Goal: Task Accomplishment & Management: Manage account settings

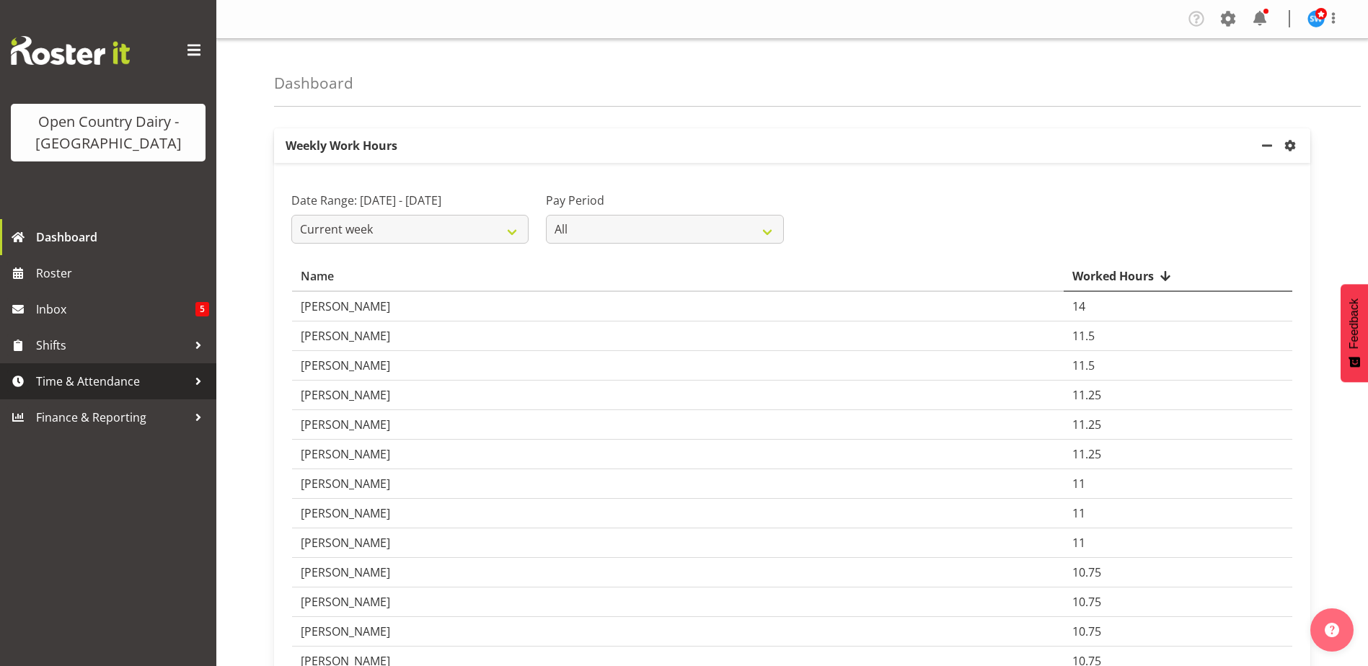
click at [68, 382] on span "Time & Attendance" at bounding box center [111, 382] width 151 height 22
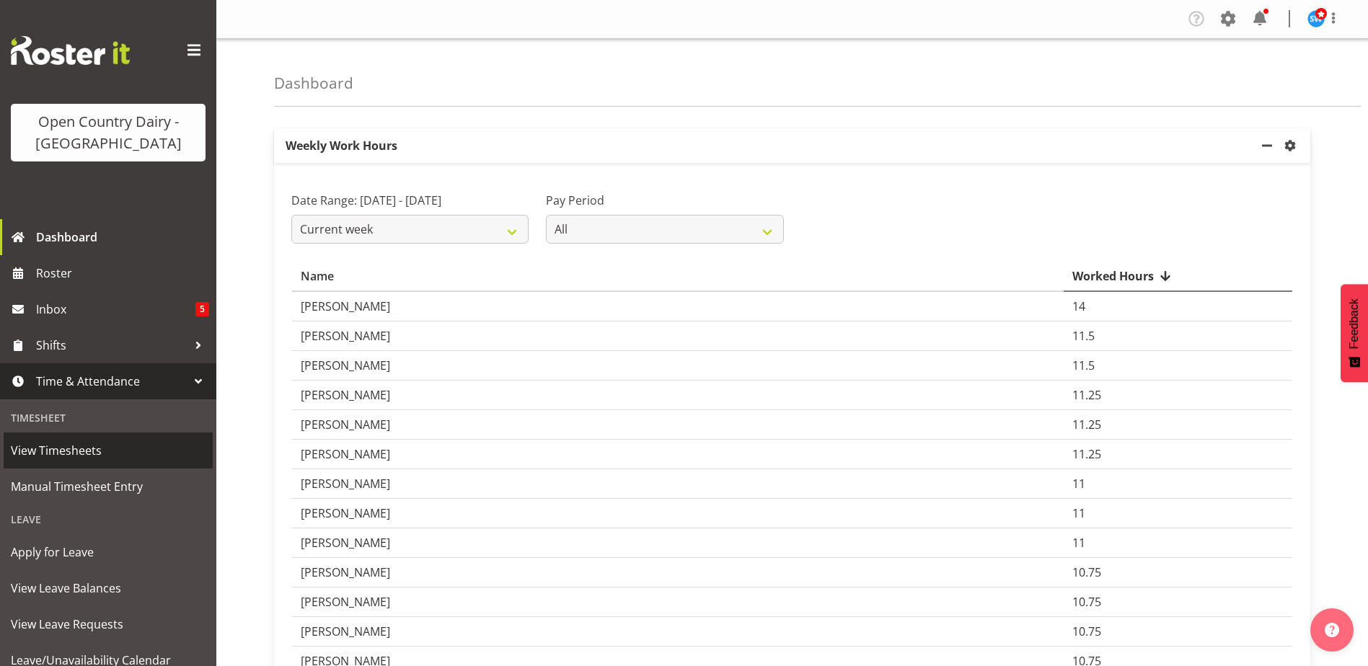
click at [69, 455] on span "View Timesheets" at bounding box center [108, 451] width 195 height 22
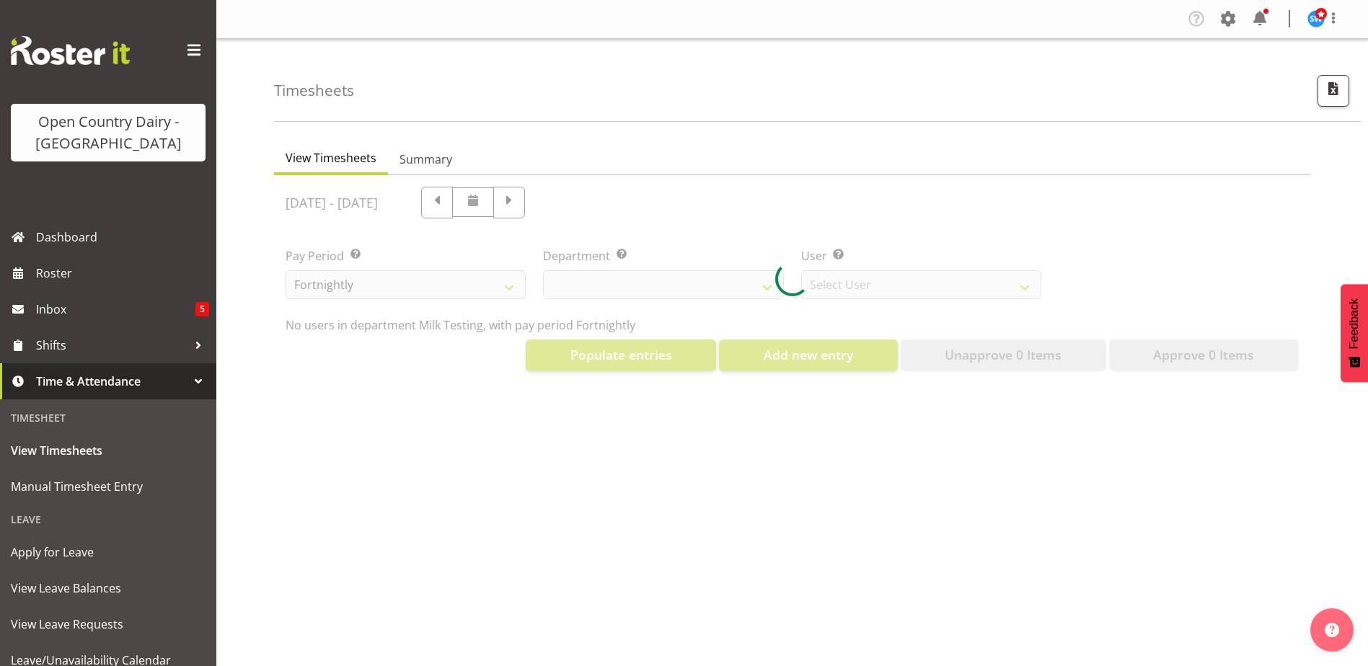
select select "733"
select select "7414"
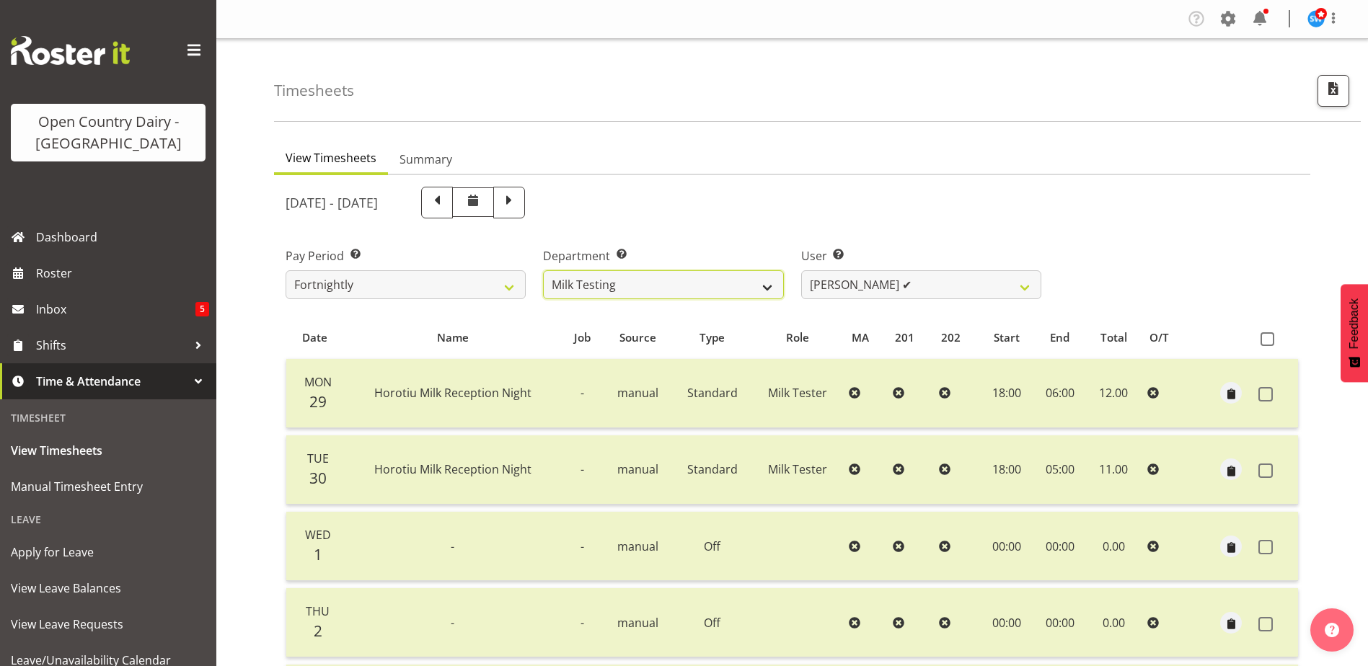
click at [734, 294] on select "701 702 703 704 705 706 707 708 709 710 711 712 713 714 715 716 717 718 719 720" at bounding box center [663, 284] width 240 height 29
click at [543, 270] on select "701 702 703 704 705 706 707 708 709 710 711 712 713 714 715 716 717 718 719 720" at bounding box center [663, 284] width 240 height 29
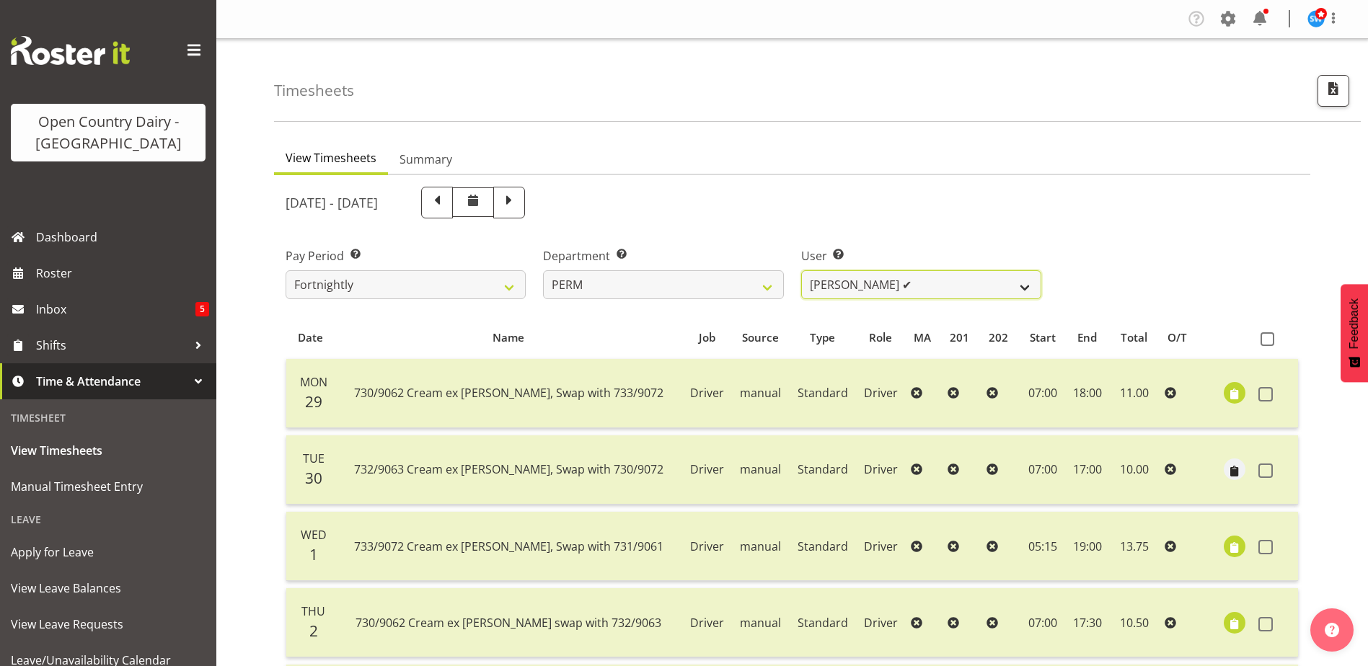
click at [946, 277] on select "[PERSON_NAME] ✔ [PERSON_NAME] ❌ [PERSON_NAME] ❌ [PERSON_NAME] ✔ [PERSON_NAME] ✔…" at bounding box center [921, 284] width 240 height 29
click at [656, 283] on select "701 702 703 704 705 706 707 708 709 710 711 712 713 714 715 716 717 718 719 720" at bounding box center [663, 284] width 240 height 29
select select "880"
click at [543, 270] on select "701 702 703 704 705 706 707 708 709 710 711 712 713 714 715 716 717 718 719 720" at bounding box center [663, 284] width 240 height 29
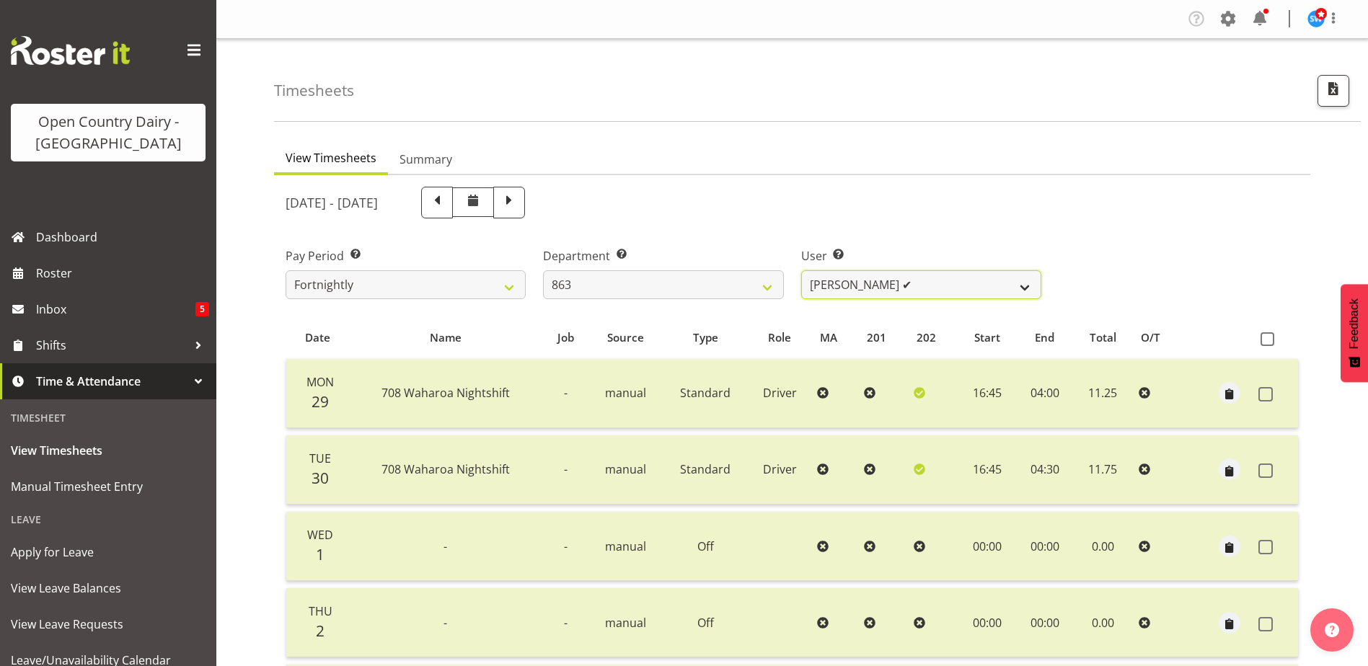
click at [928, 283] on select "[PERSON_NAME] ✔ [PERSON_NAME] ✔ [PERSON_NAME] ✔ [PERSON_NAME] ✔" at bounding box center [921, 284] width 240 height 29
select select "11251"
click at [801, 270] on select "[PERSON_NAME] ✔ [PERSON_NAME] ✔ [PERSON_NAME] ✔ [PERSON_NAME] ✔" at bounding box center [921, 284] width 240 height 29
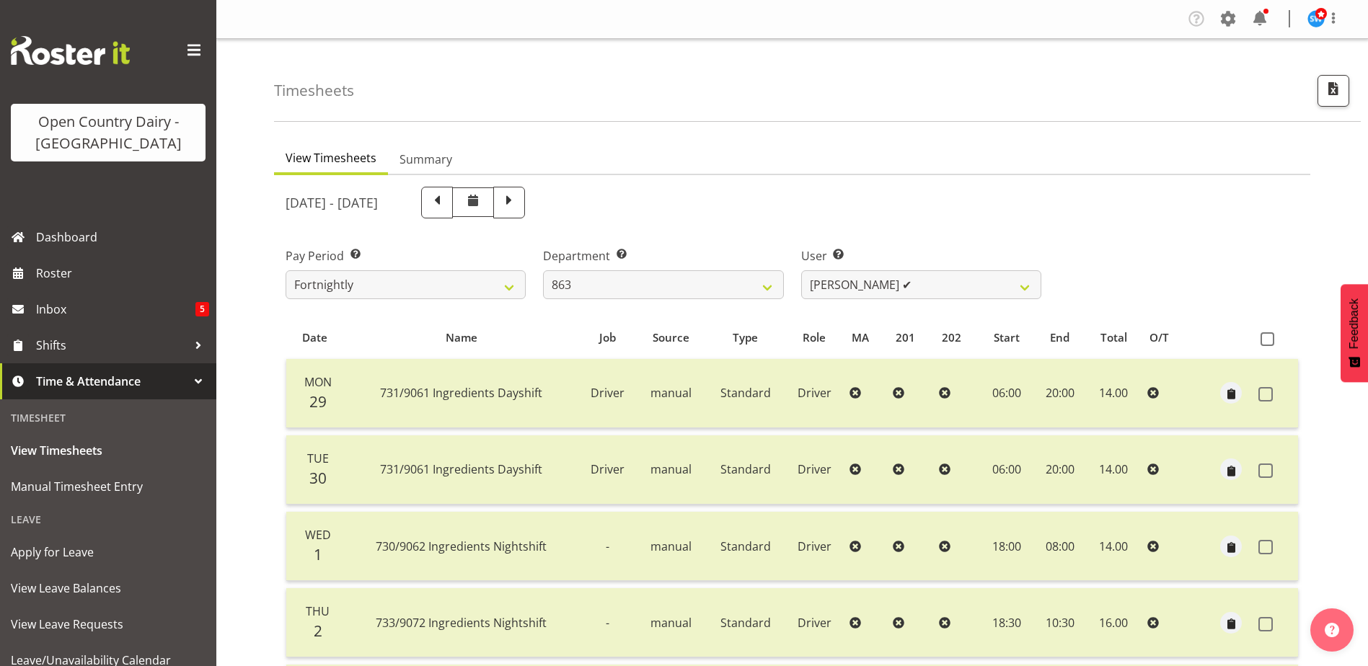
click at [519, 206] on span at bounding box center [509, 201] width 19 height 19
select select
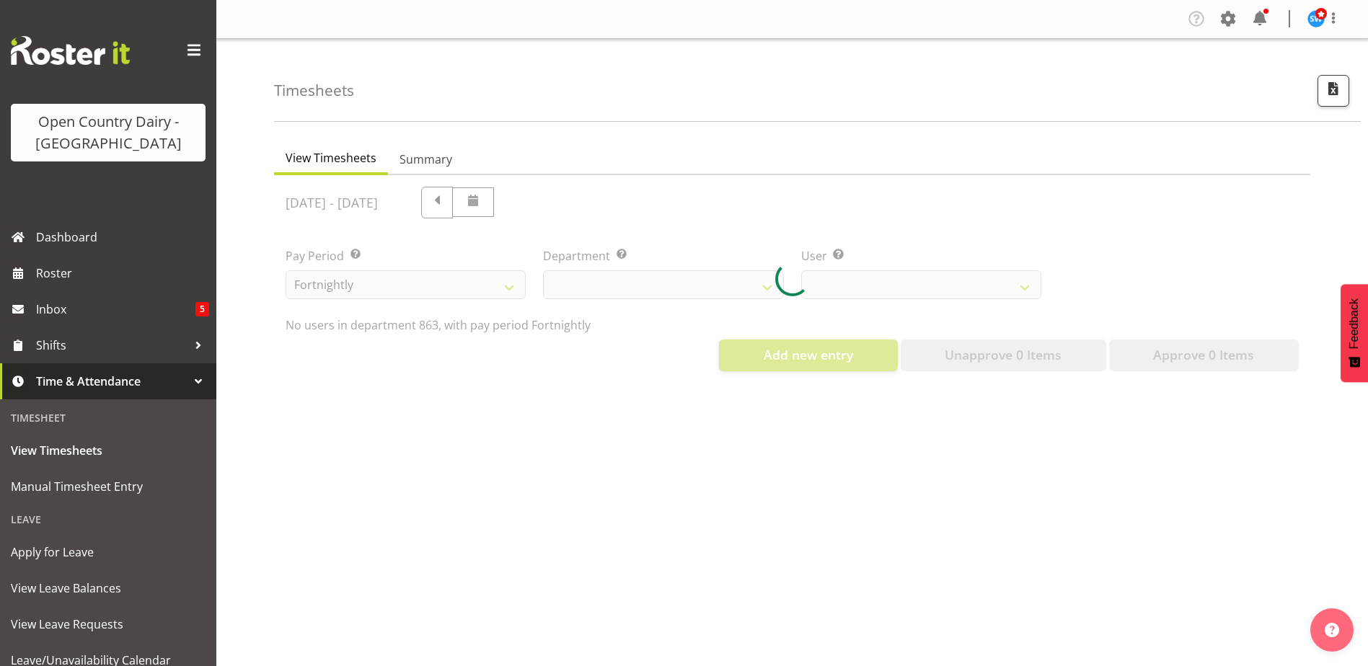
select select "880"
select select "11251"
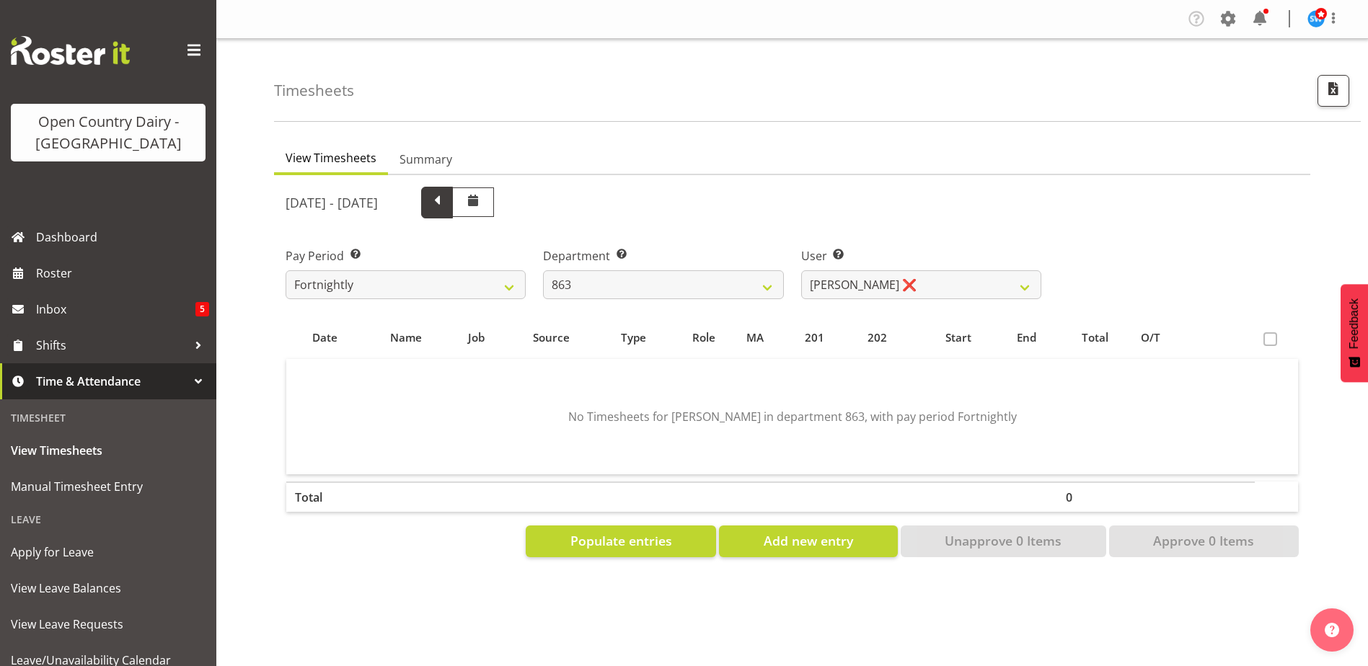
click at [446, 201] on span at bounding box center [437, 201] width 19 height 19
select select
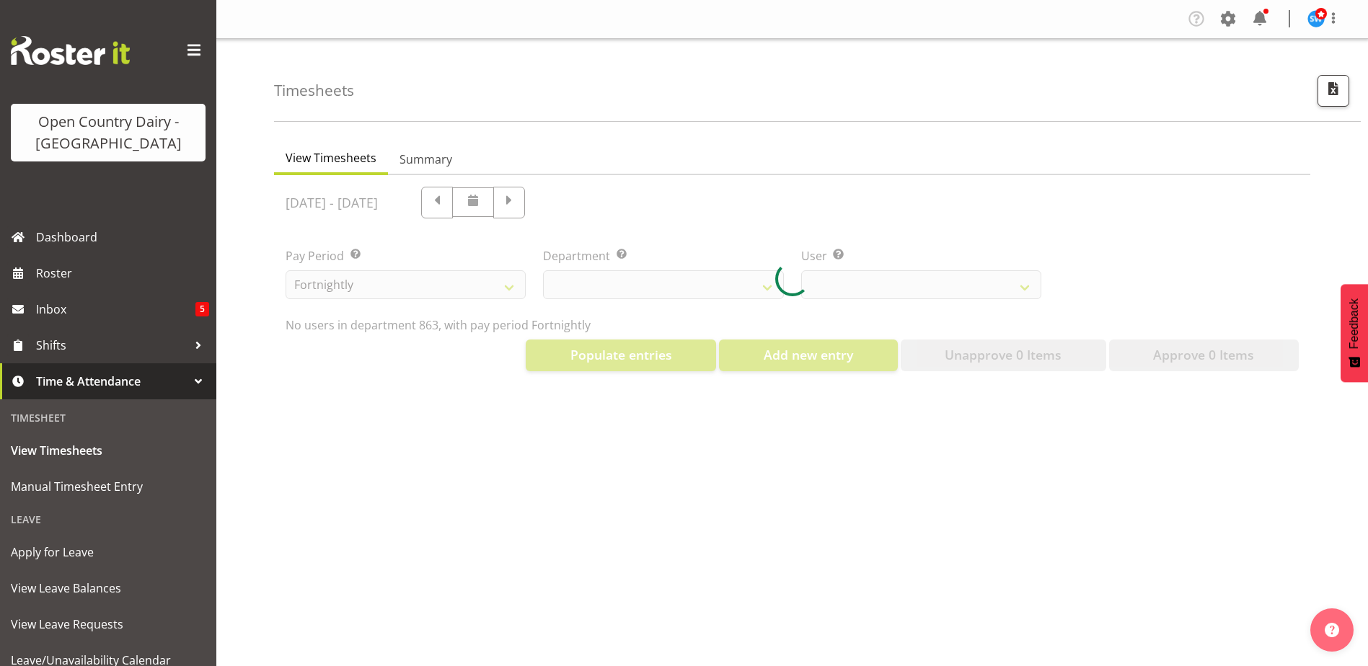
select select "880"
select select "11251"
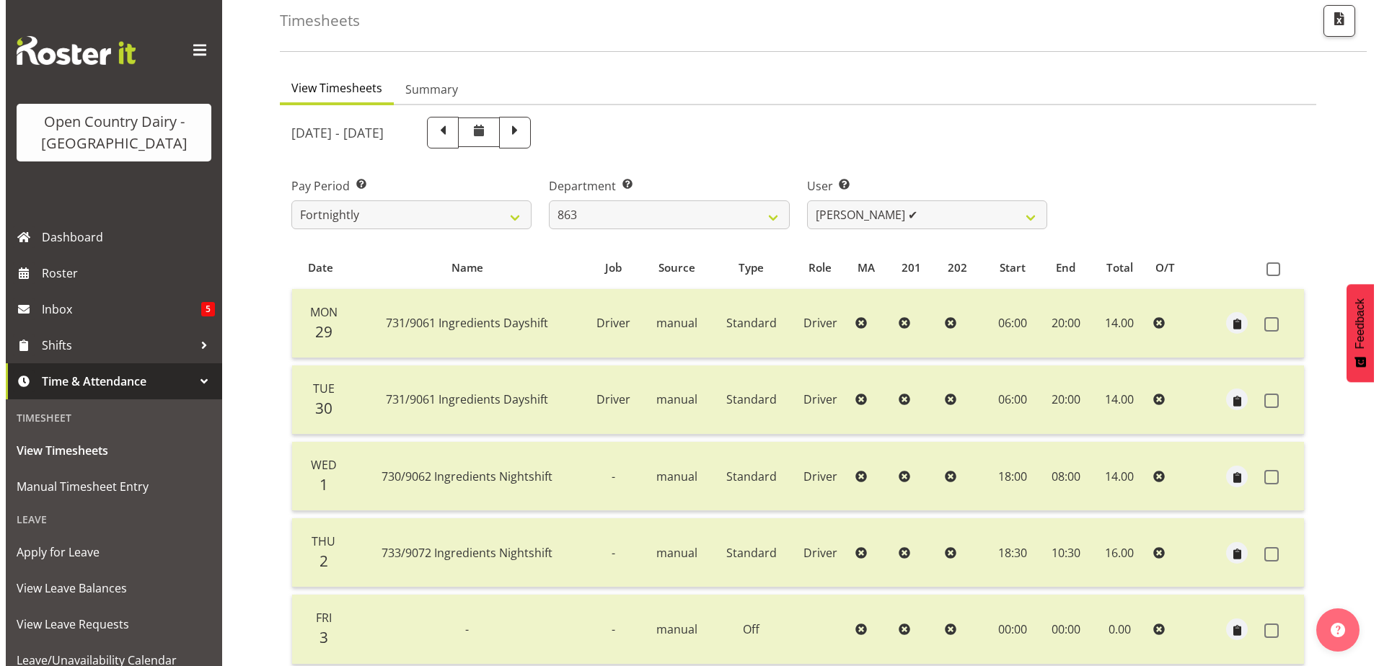
scroll to position [48, 0]
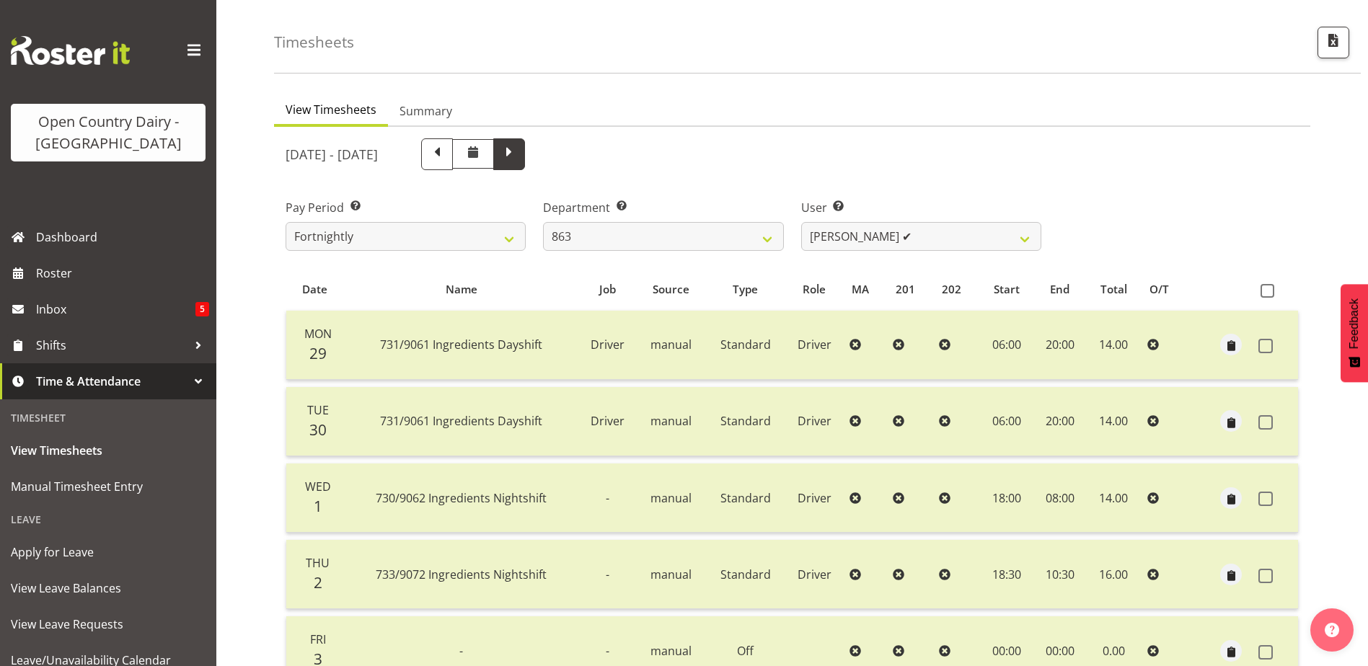
click at [519, 158] on span at bounding box center [509, 153] width 19 height 19
select select
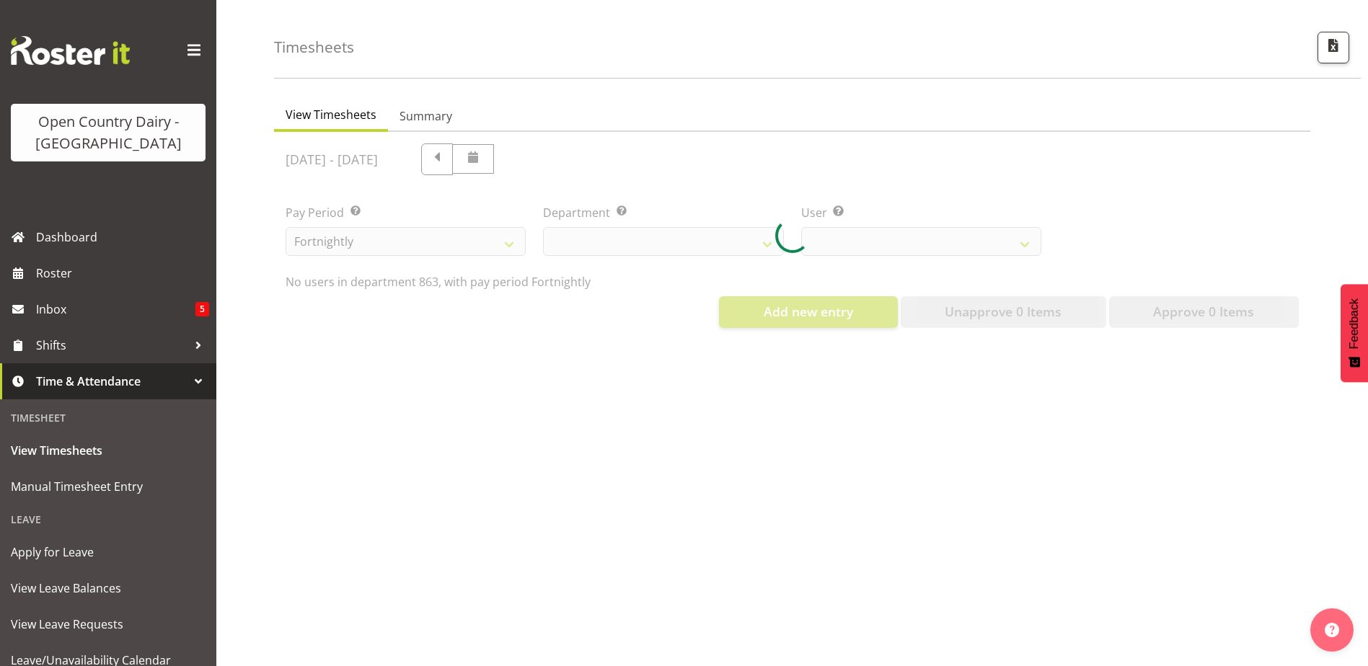
select select "880"
select select "11251"
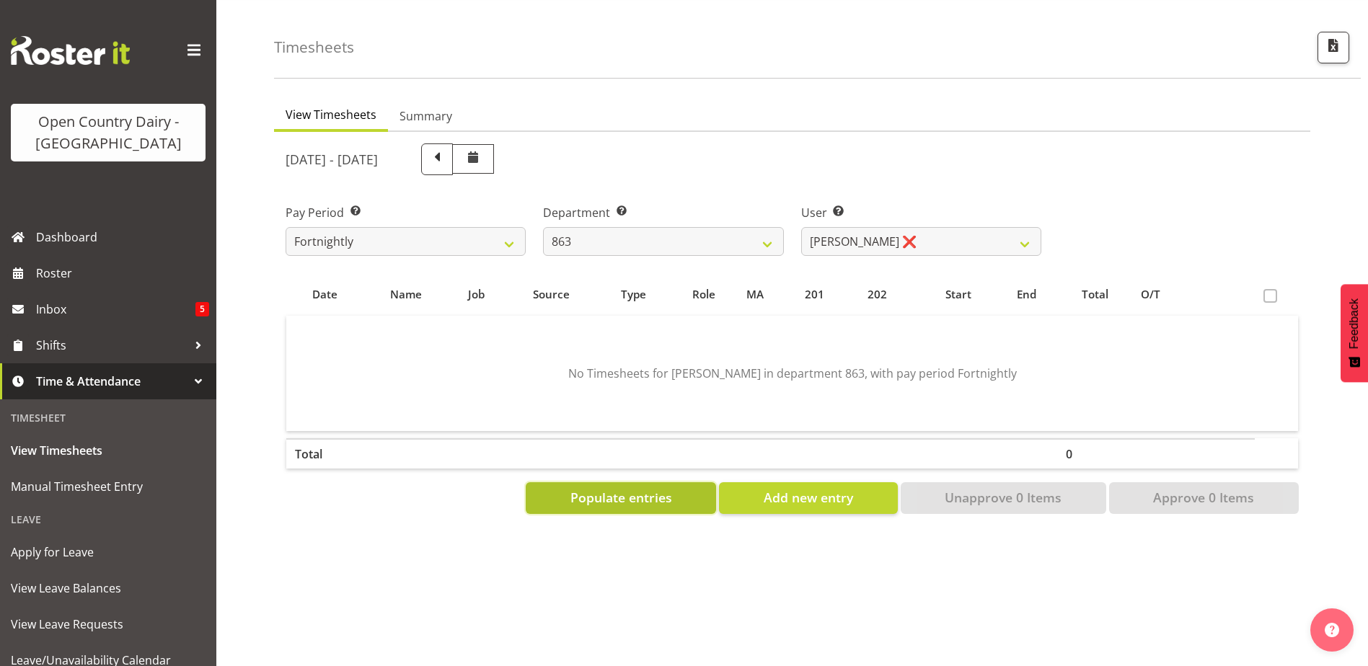
click at [667, 501] on span "Populate entries" at bounding box center [622, 497] width 102 height 19
click at [621, 496] on span "Populate entries" at bounding box center [622, 497] width 102 height 19
click at [845, 502] on span "Add new entry" at bounding box center [808, 497] width 89 height 19
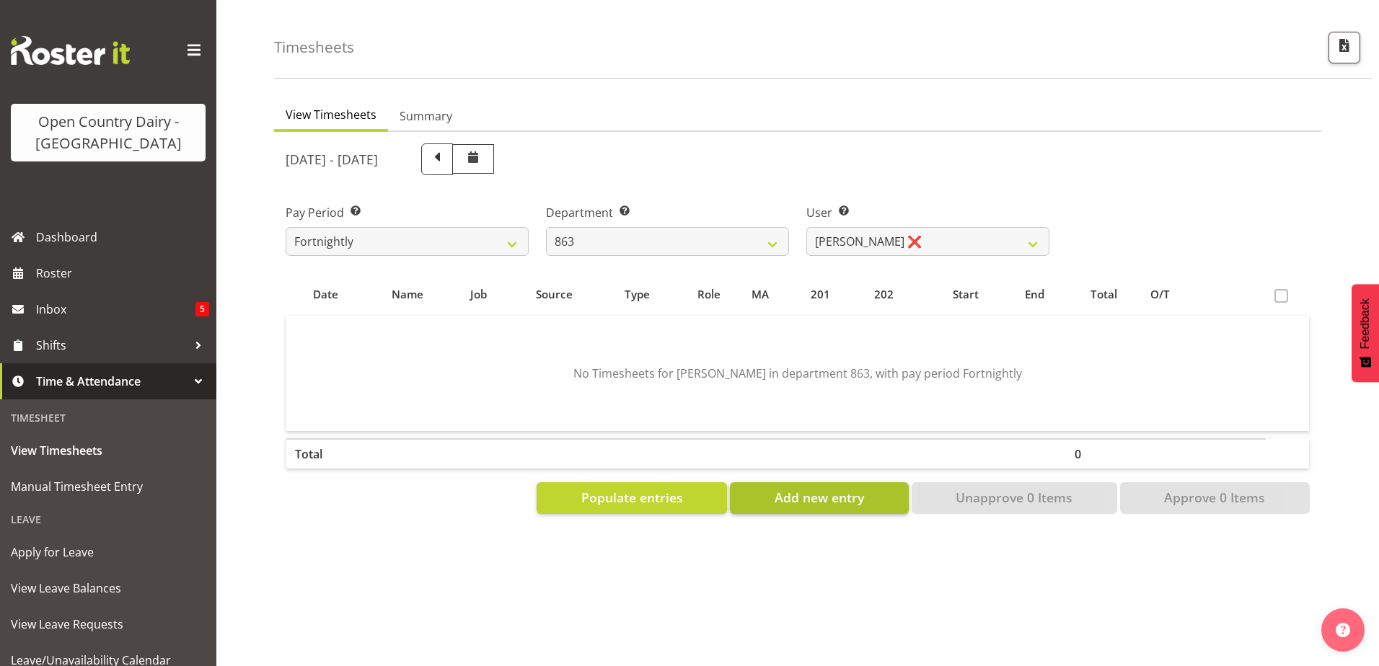
select select
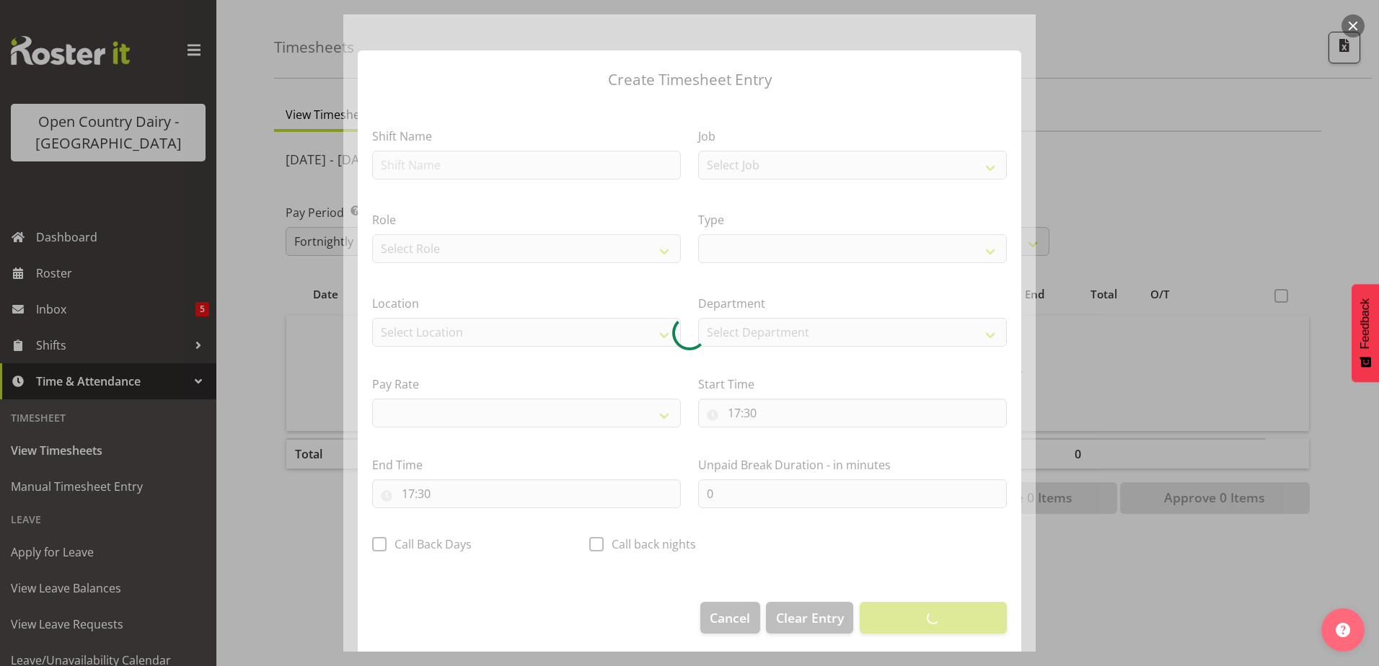
select select
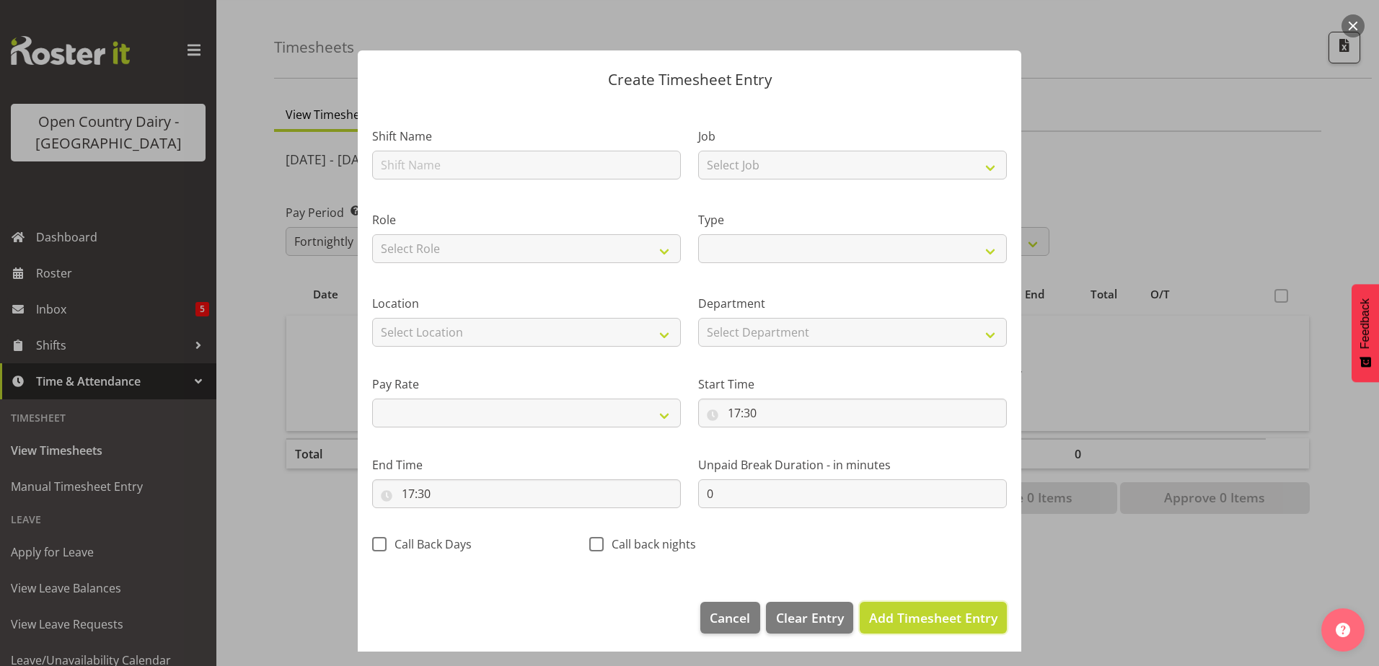
drag, startPoint x: 948, startPoint y: 625, endPoint x: 1023, endPoint y: 604, distance: 77.9
click at [948, 620] on span "Add Timesheet Entry" at bounding box center [933, 617] width 128 height 17
select select
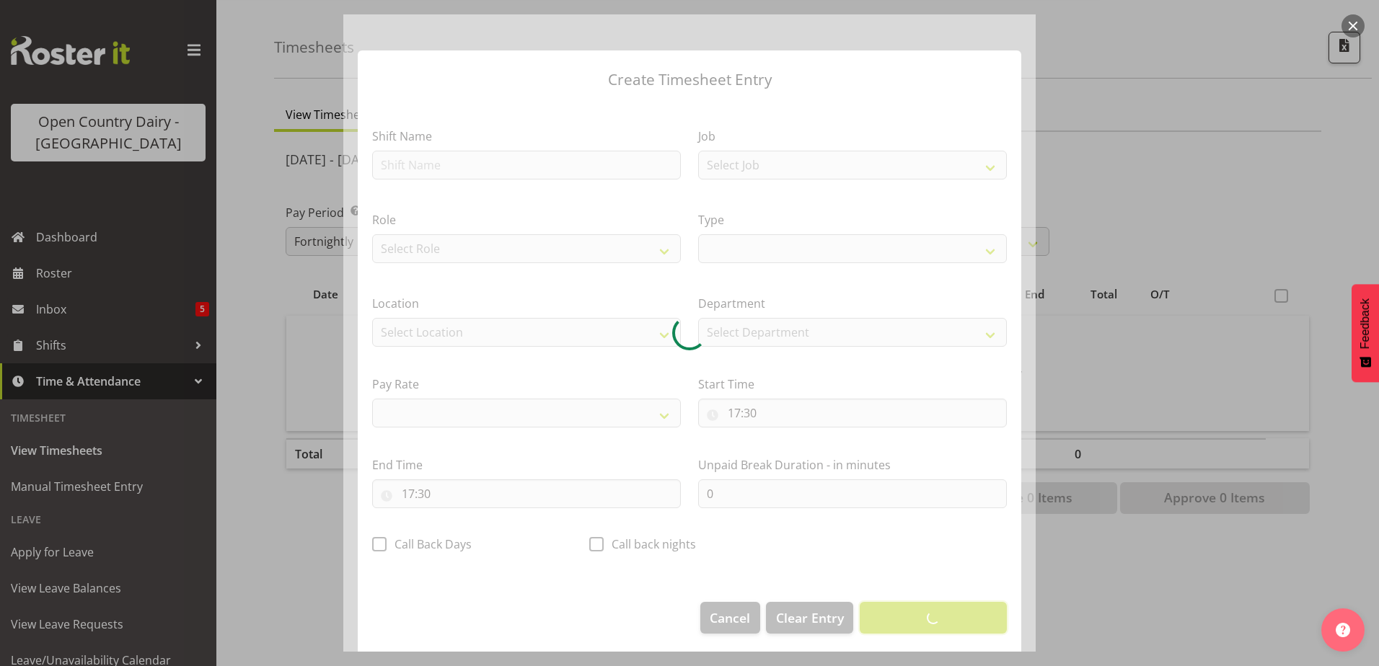
select select
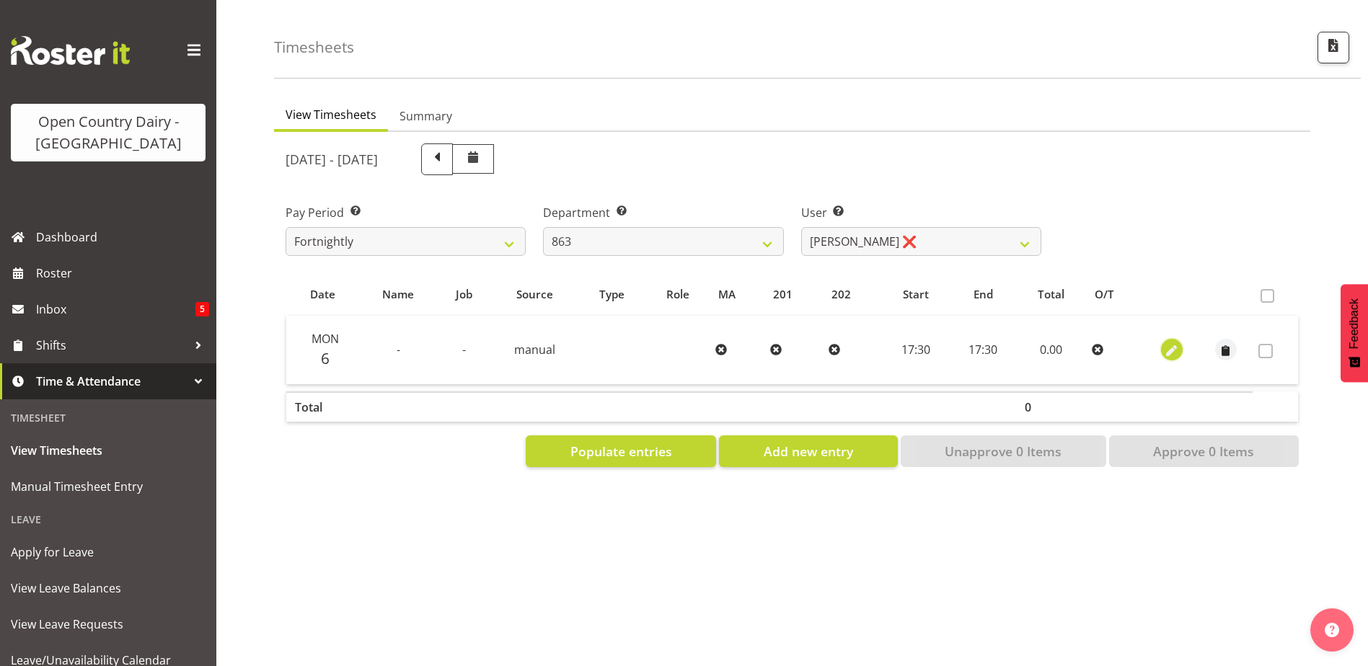
click at [1172, 344] on span "button" at bounding box center [1171, 351] width 17 height 17
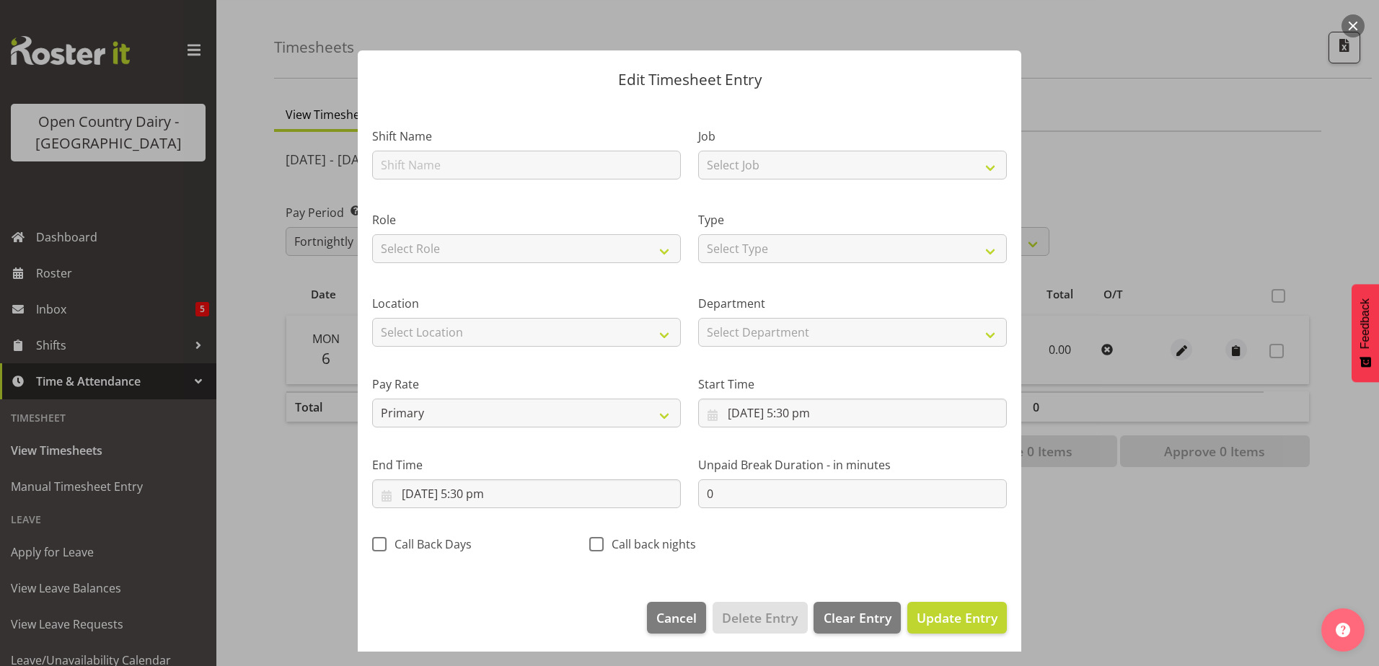
click at [376, 542] on span at bounding box center [379, 544] width 14 height 14
click at [376, 542] on input "Call Back Days" at bounding box center [376, 544] width 9 height 9
checkbox input "true"
click at [932, 617] on span "Update Entry" at bounding box center [957, 617] width 81 height 17
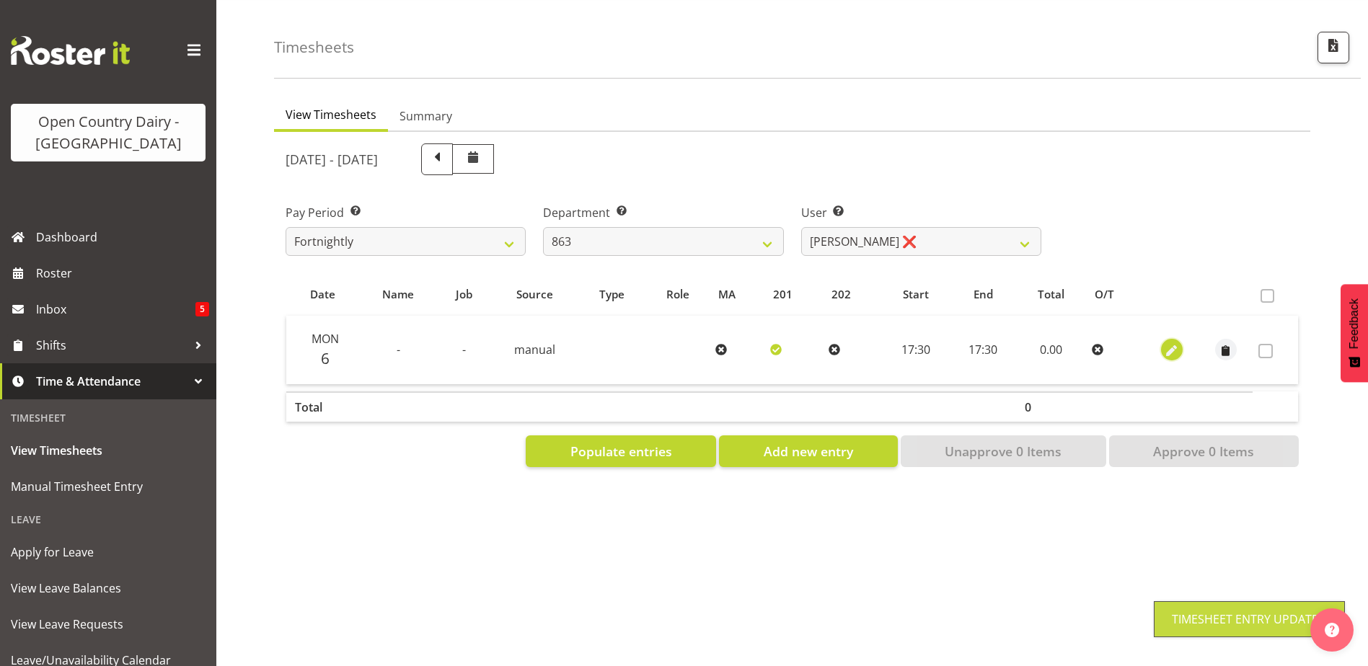
click at [1176, 345] on span "button" at bounding box center [1171, 351] width 17 height 17
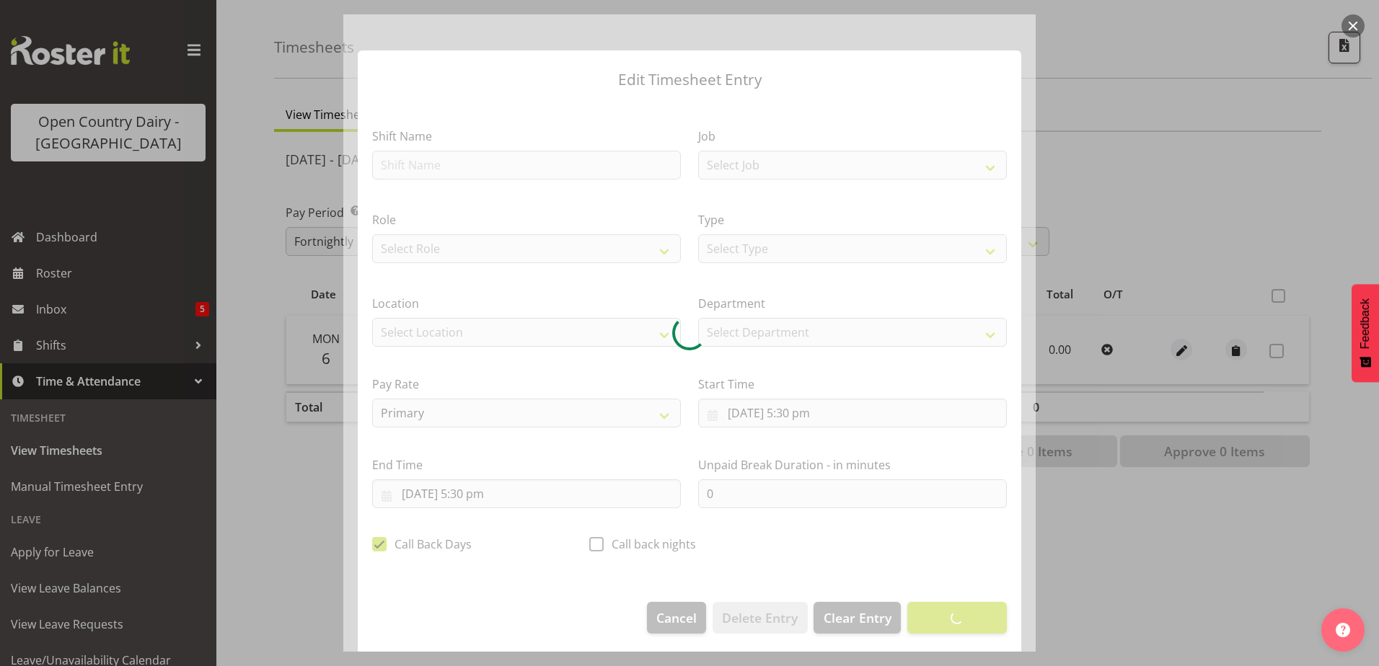
click at [564, 157] on div at bounding box center [689, 333] width 692 height 638
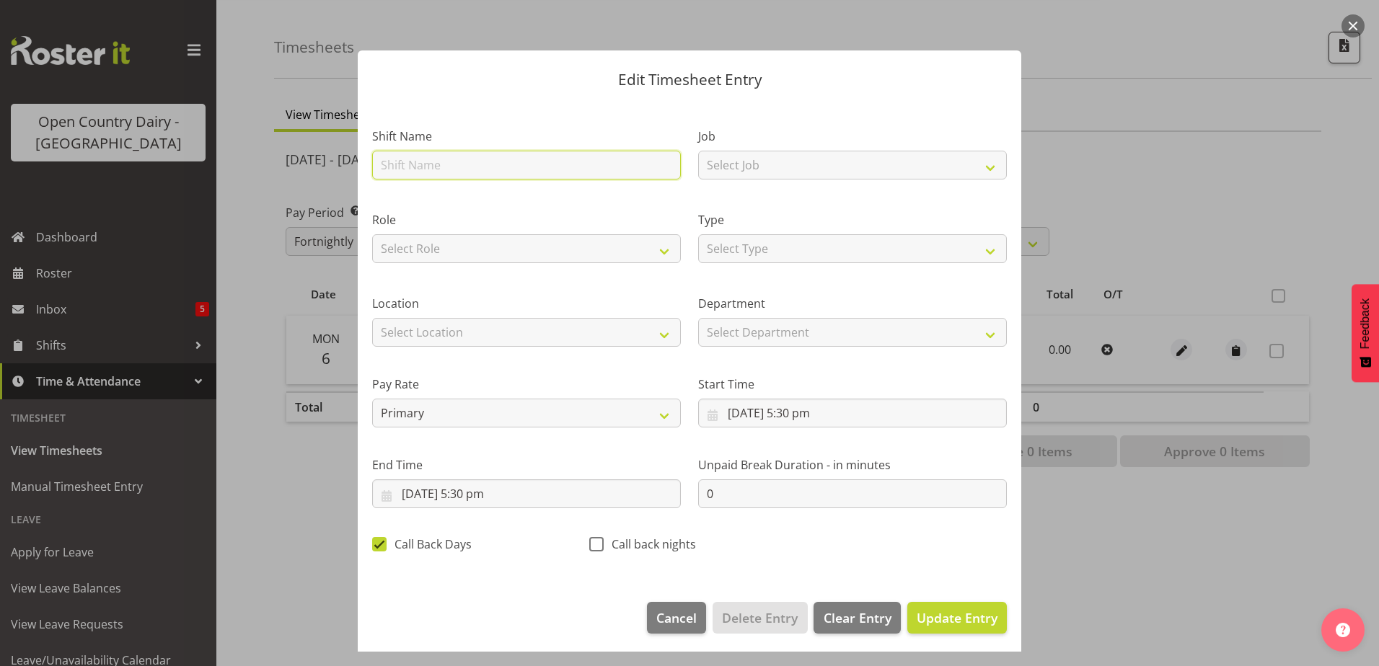
click at [565, 159] on input "text" at bounding box center [526, 165] width 309 height 29
type input "dayshift"
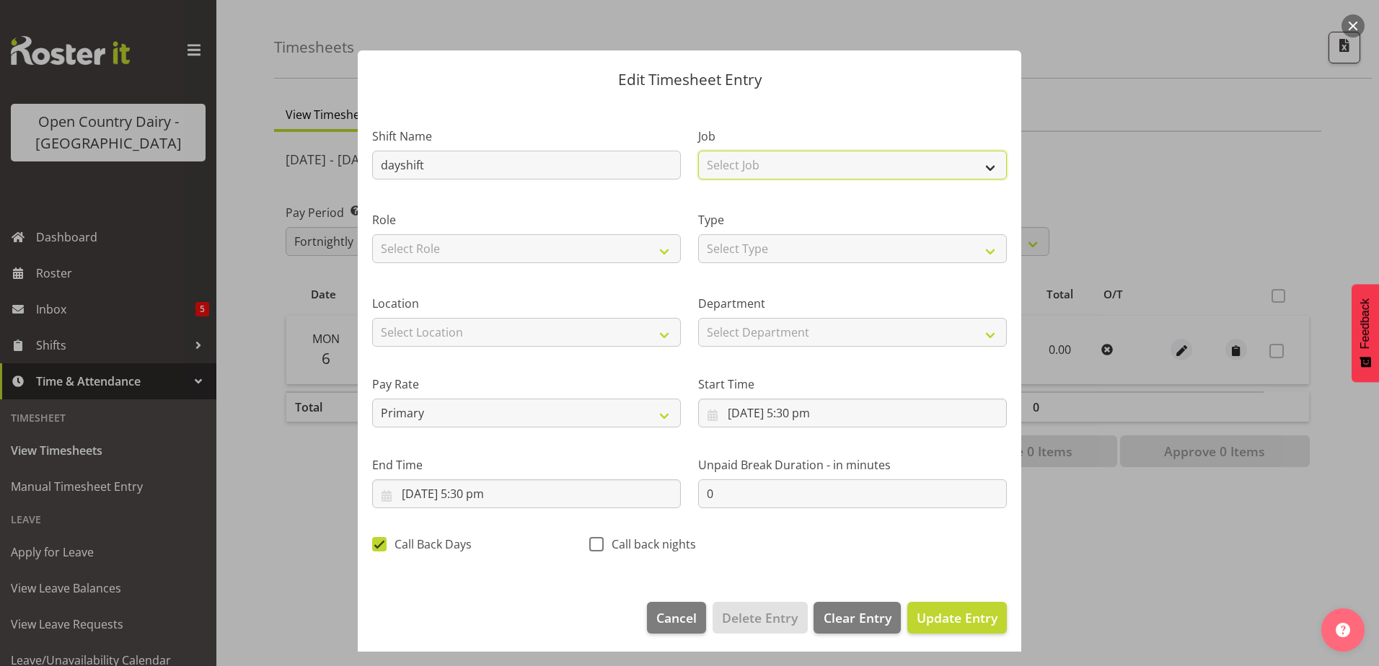
click at [748, 167] on select "Select Job Driver Driver supervisor Support" at bounding box center [852, 165] width 309 height 29
select select "9052"
click at [698, 151] on select "Select Job Driver Driver supervisor Support" at bounding box center [852, 165] width 309 height 29
click at [617, 239] on select "Select Role Driver" at bounding box center [526, 248] width 309 height 29
select select "1166"
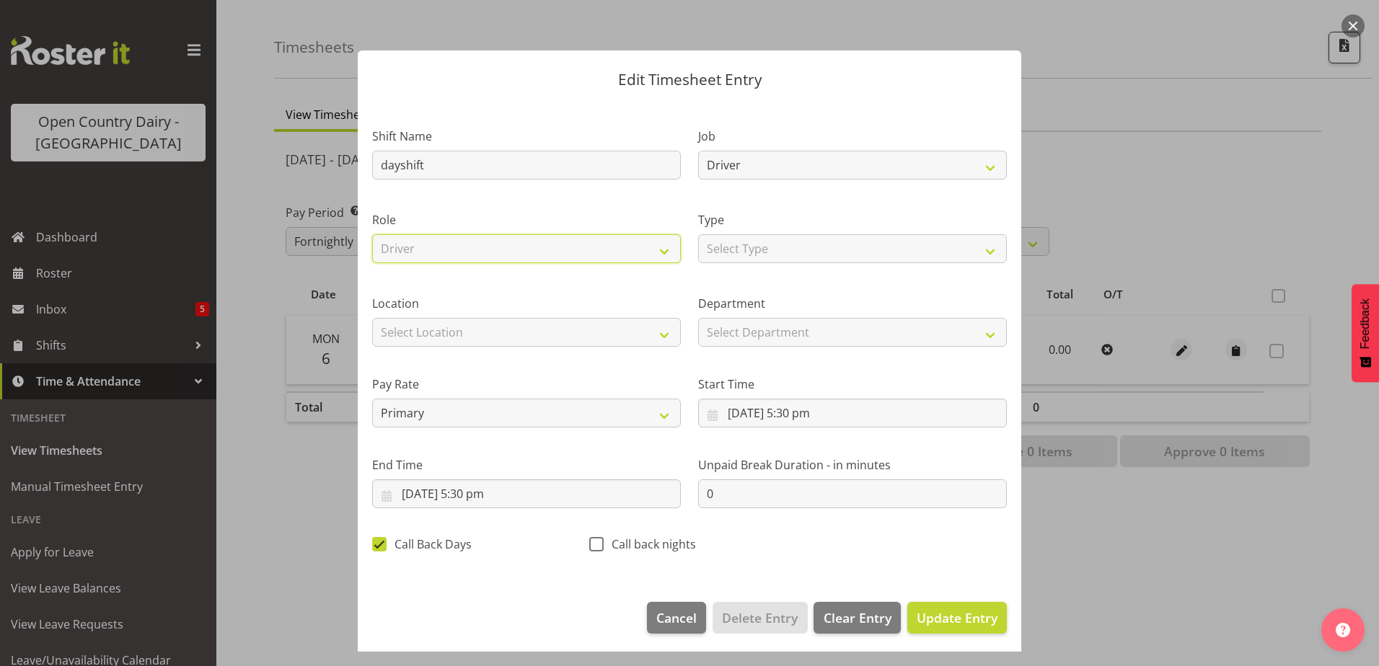
click at [372, 234] on select "Select Role Driver" at bounding box center [526, 248] width 309 height 29
click at [531, 332] on select "Select Location Containers Horotiu Ingredients Waharoa Office [GEOGRAPHIC_DATA]…" at bounding box center [526, 332] width 309 height 29
select select "1054"
click at [372, 318] on select "Select Location Containers Horotiu Ingredients Waharoa Office [GEOGRAPHIC_DATA]…" at bounding box center [526, 332] width 309 height 29
click at [743, 423] on input "[DATE] 5:30 pm" at bounding box center [852, 413] width 309 height 29
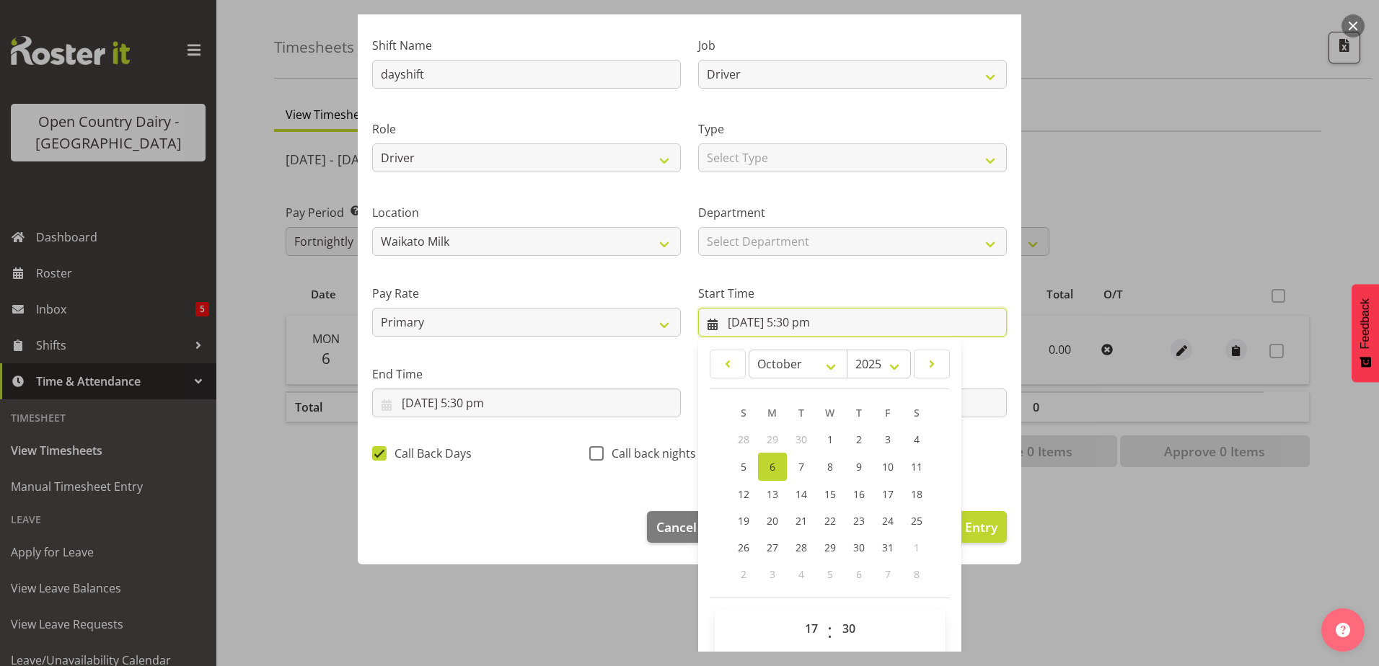
scroll to position [105, 0]
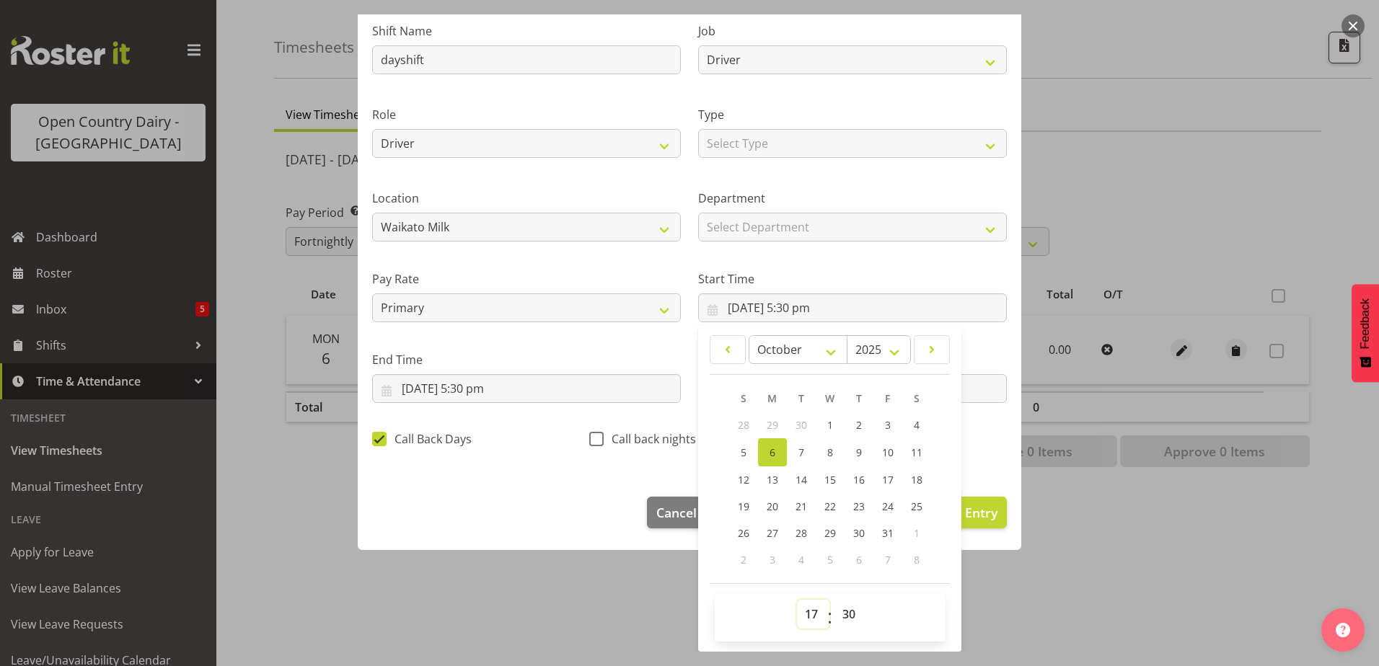
drag, startPoint x: 802, startPoint y: 615, endPoint x: 809, endPoint y: 603, distance: 13.9
click at [804, 613] on select "00 01 02 03 04 05 06 07 08 09 10 11 12 13 14 15 16 17 18 19 20 21 22 23" at bounding box center [813, 614] width 32 height 29
select select "10"
click at [797, 600] on select "00 01 02 03 04 05 06 07 08 09 10 11 12 13 14 15 16 17 18 19 20 21 22 23" at bounding box center [813, 614] width 32 height 29
type input "[DATE] 10:30 am"
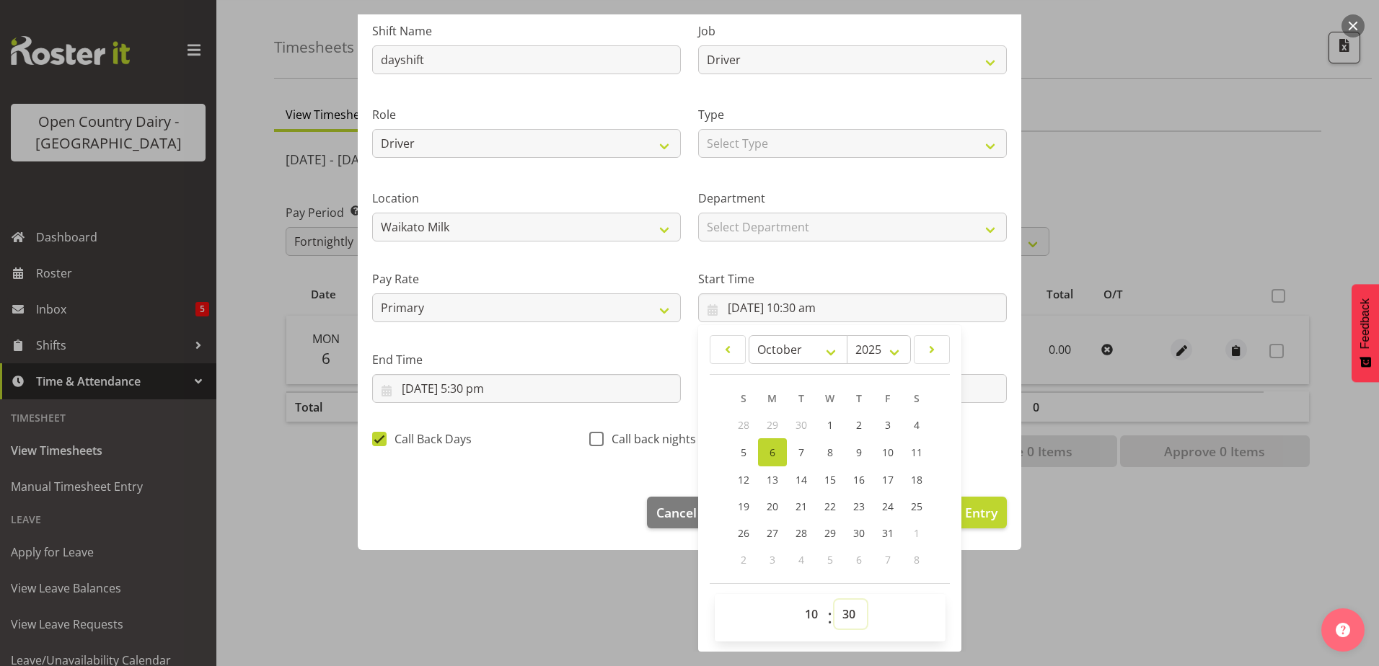
click at [843, 615] on select "00 01 02 03 04 05 06 07 08 09 10 11 12 13 14 15 16 17 18 19 20 21 22 23 24 25 2…" at bounding box center [851, 614] width 32 height 29
select select "0"
click at [835, 600] on select "00 01 02 03 04 05 06 07 08 09 10 11 12 13 14 15 16 17 18 19 20 21 22 23 24 25 2…" at bounding box center [851, 614] width 32 height 29
type input "[DATE] 10:00 am"
click at [467, 387] on input "[DATE] 5:30 pm" at bounding box center [526, 388] width 309 height 29
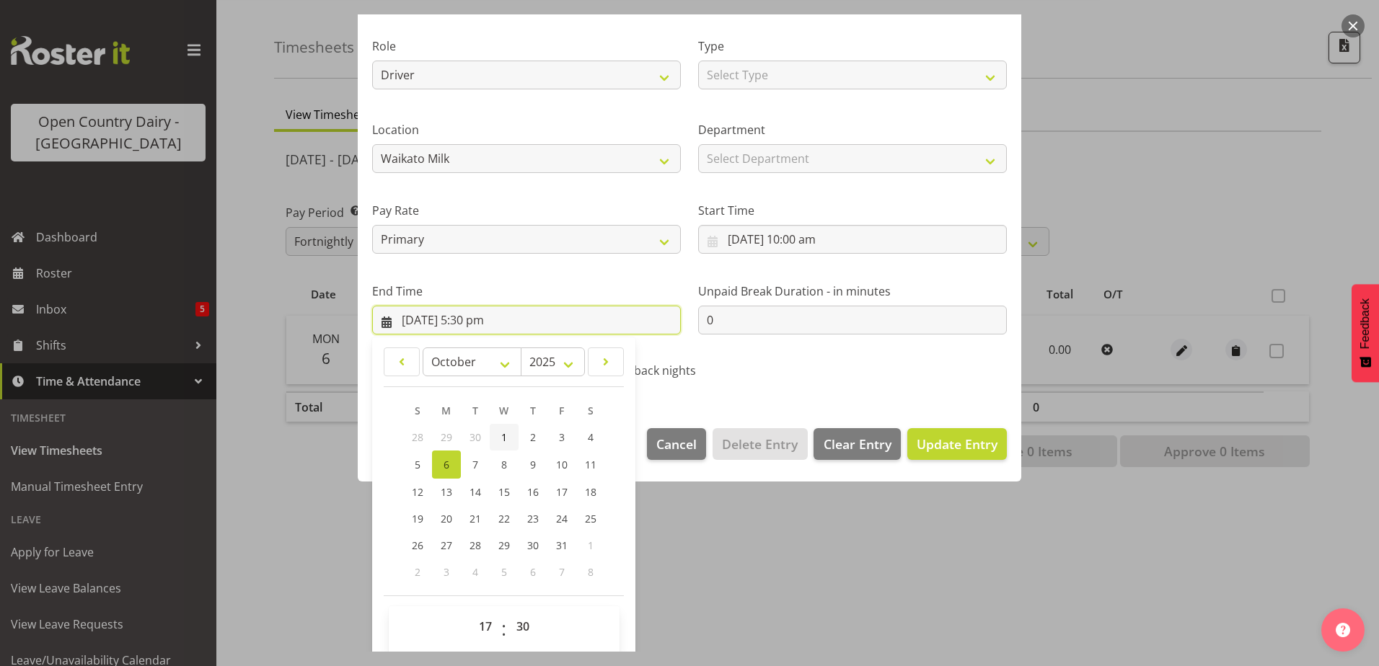
scroll to position [186, 0]
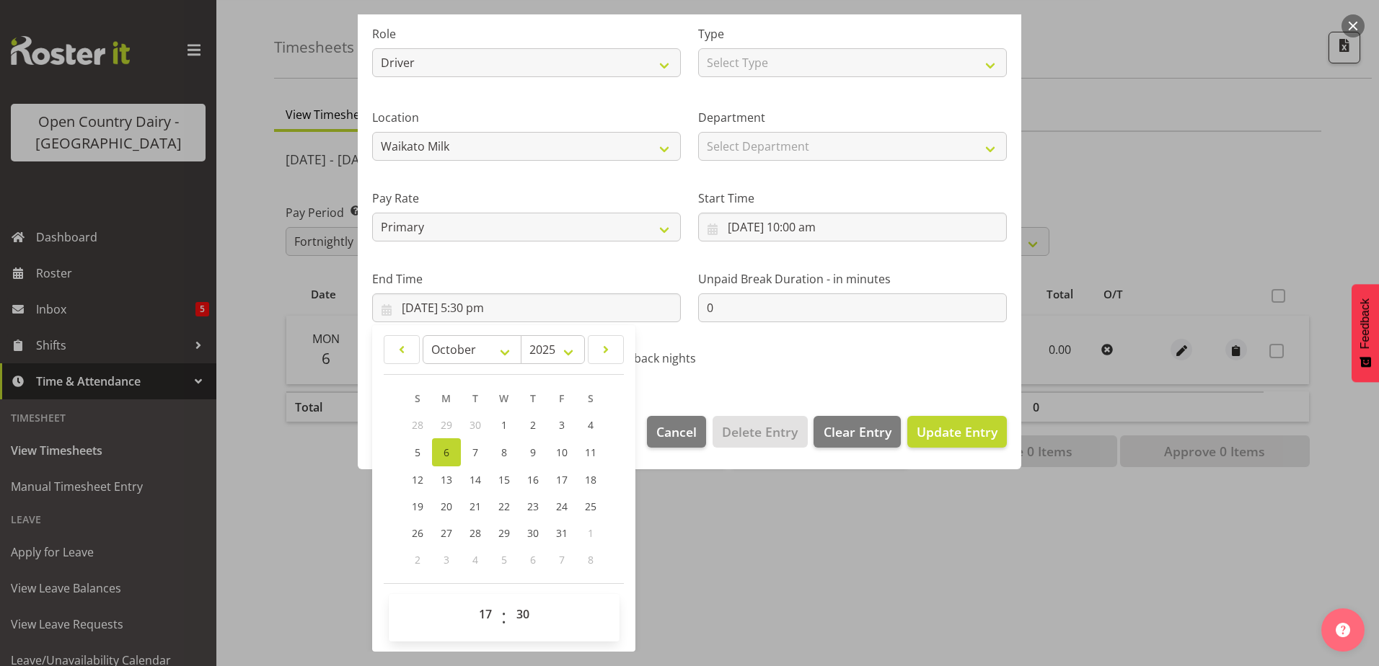
click at [789, 543] on div "Edit Timesheet Entry Shift Name dayshift Job Driver Driver supervisor Support R…" at bounding box center [689, 333] width 692 height 638
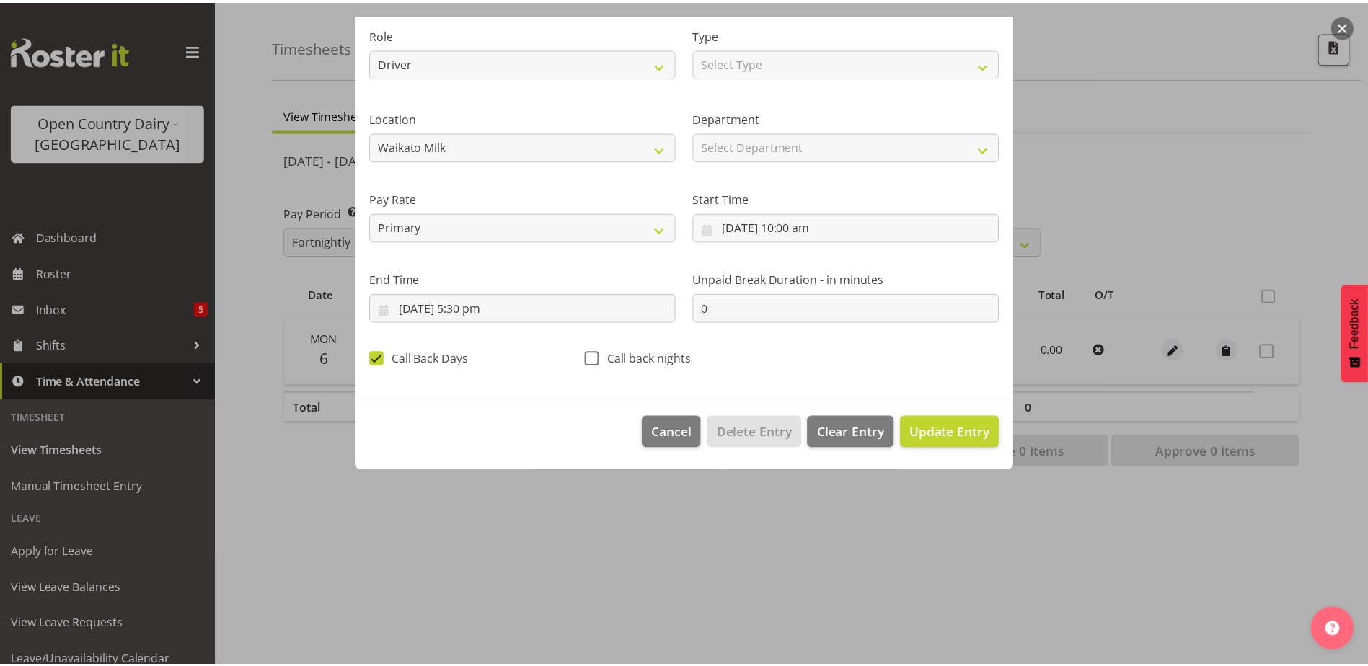
scroll to position [4, 0]
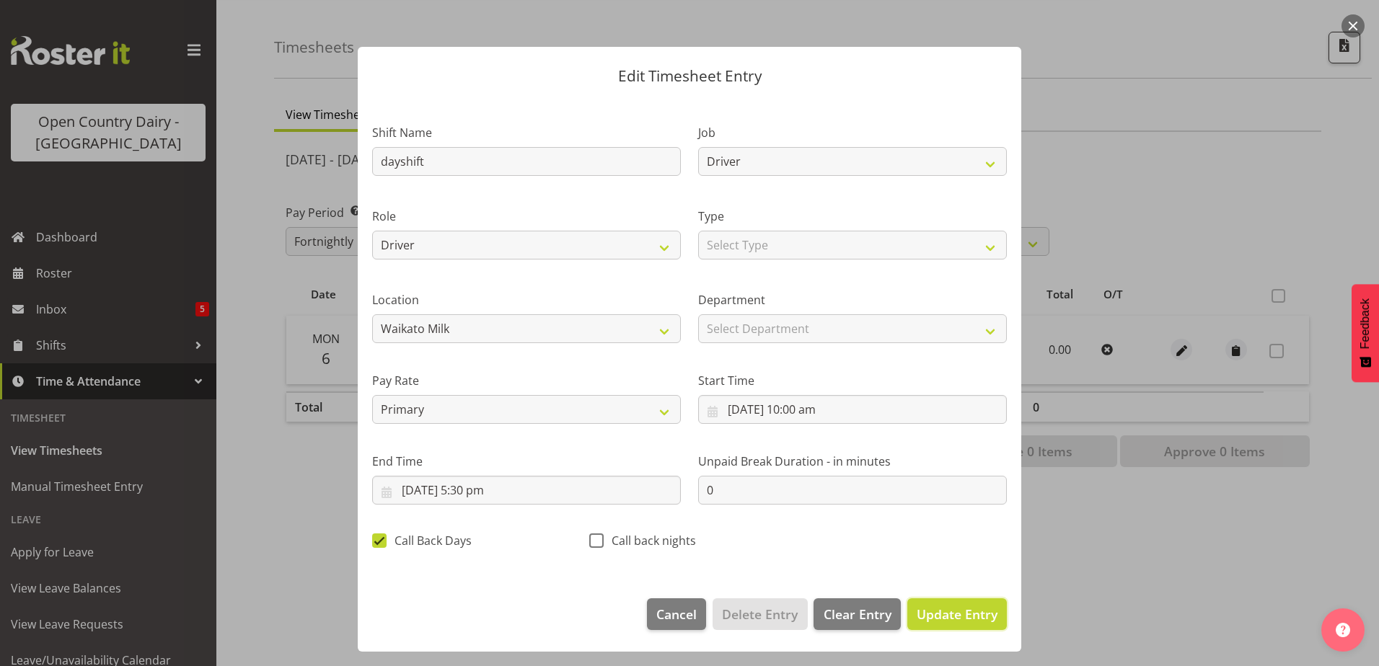
drag, startPoint x: 946, startPoint y: 613, endPoint x: 1005, endPoint y: 600, distance: 61.3
click at [945, 609] on span "Update Entry" at bounding box center [957, 614] width 81 height 17
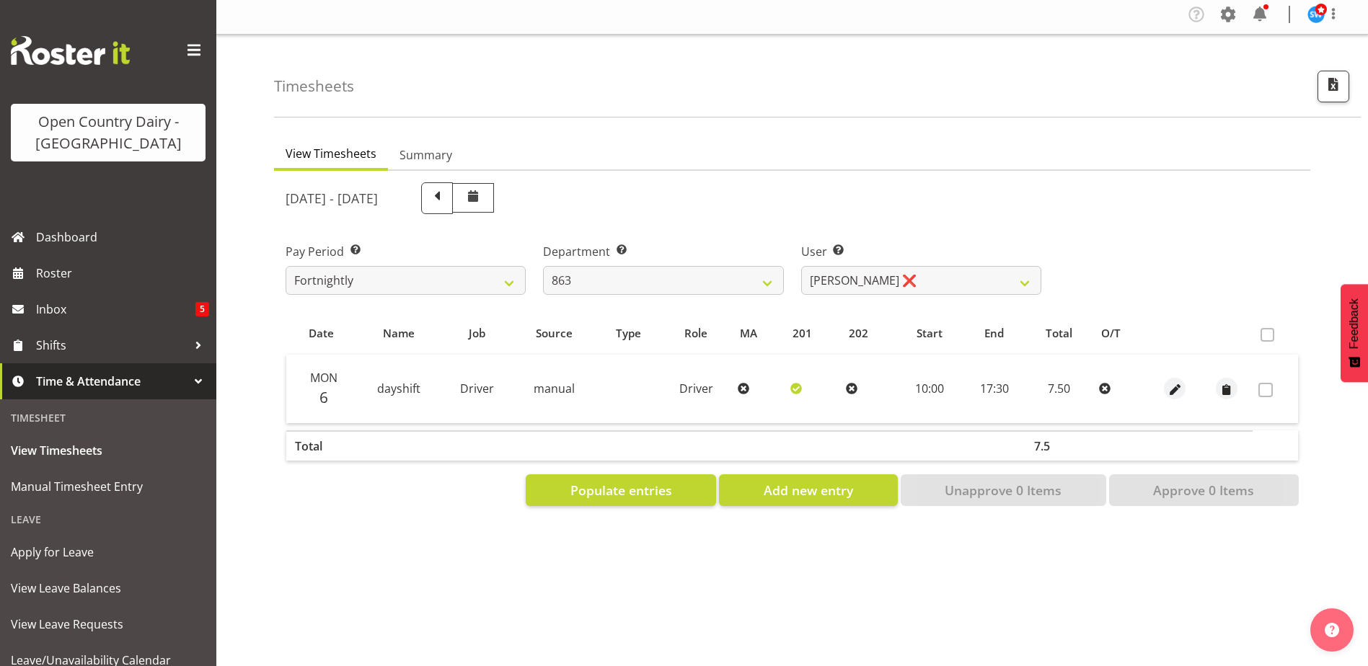
scroll to position [0, 0]
